Goal: Check status: Check status

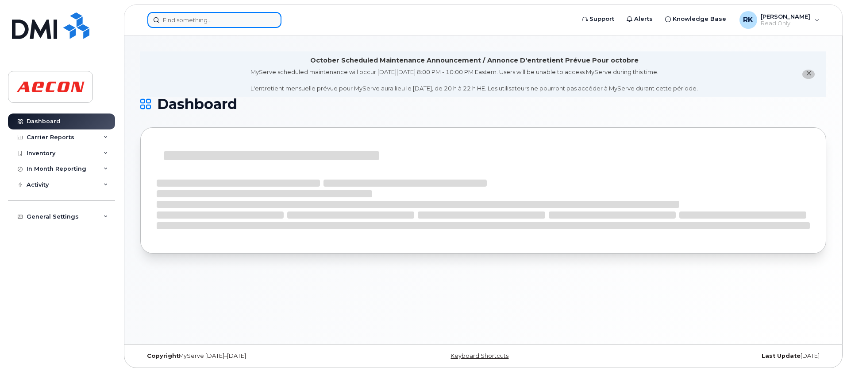
click at [209, 19] on input at bounding box center [214, 20] width 134 height 16
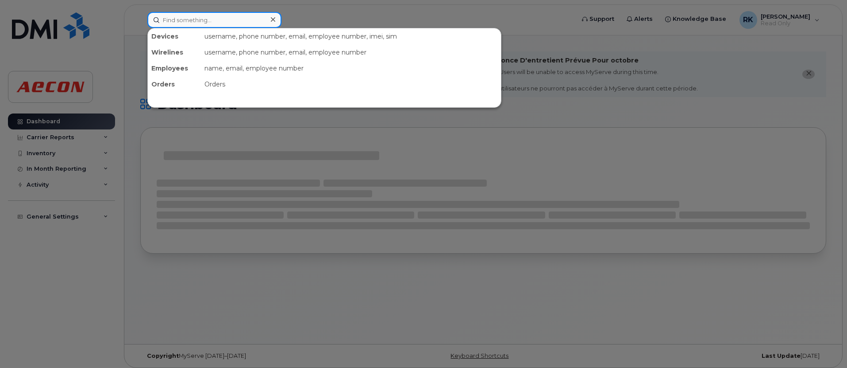
paste input "6729632379"
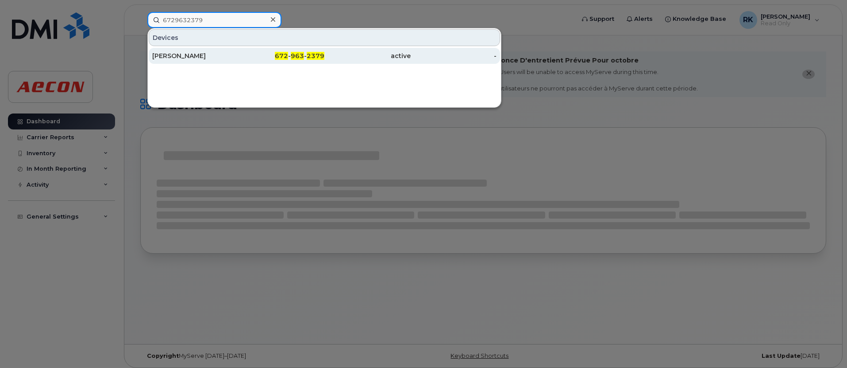
type input "6729632379"
drag, startPoint x: 204, startPoint y: 56, endPoint x: 228, endPoint y: 55, distance: 24.8
click at [204, 56] on div "[PERSON_NAME]" at bounding box center [195, 55] width 86 height 9
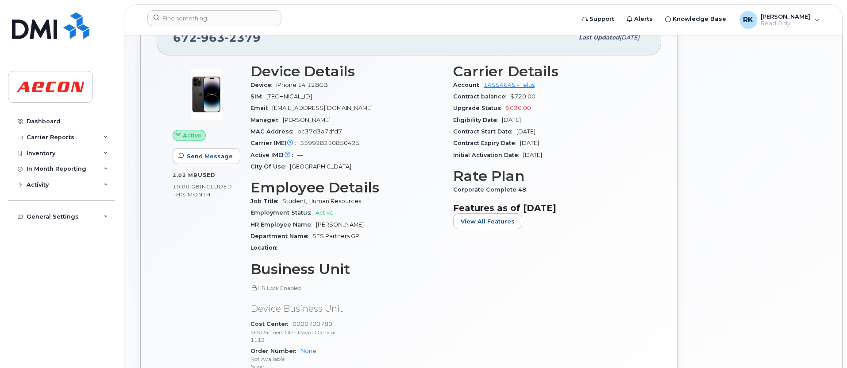
scroll to position [162, 0]
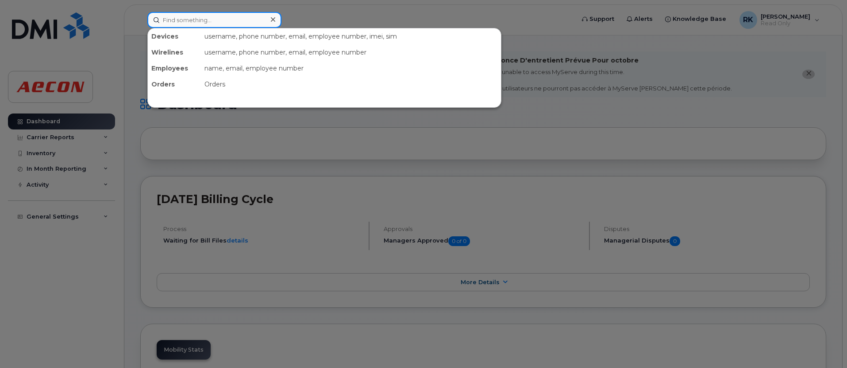
click at [252, 23] on input at bounding box center [214, 20] width 134 height 16
paste input "6729632379"
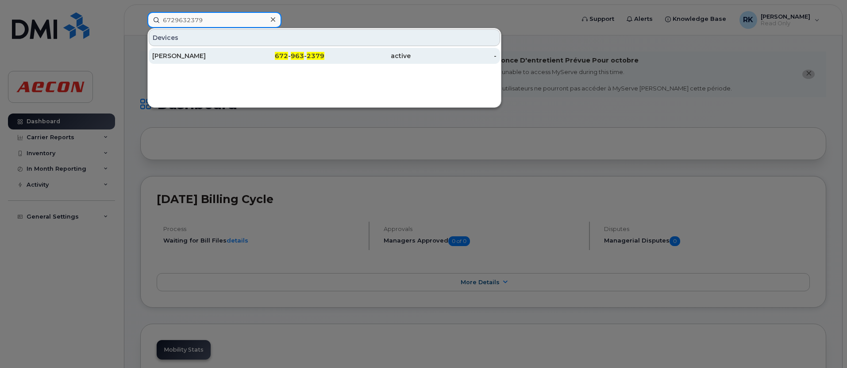
type input "6729632379"
click at [208, 57] on div "[PERSON_NAME]" at bounding box center [195, 55] width 86 height 9
